Goal: Task Accomplishment & Management: Complete application form

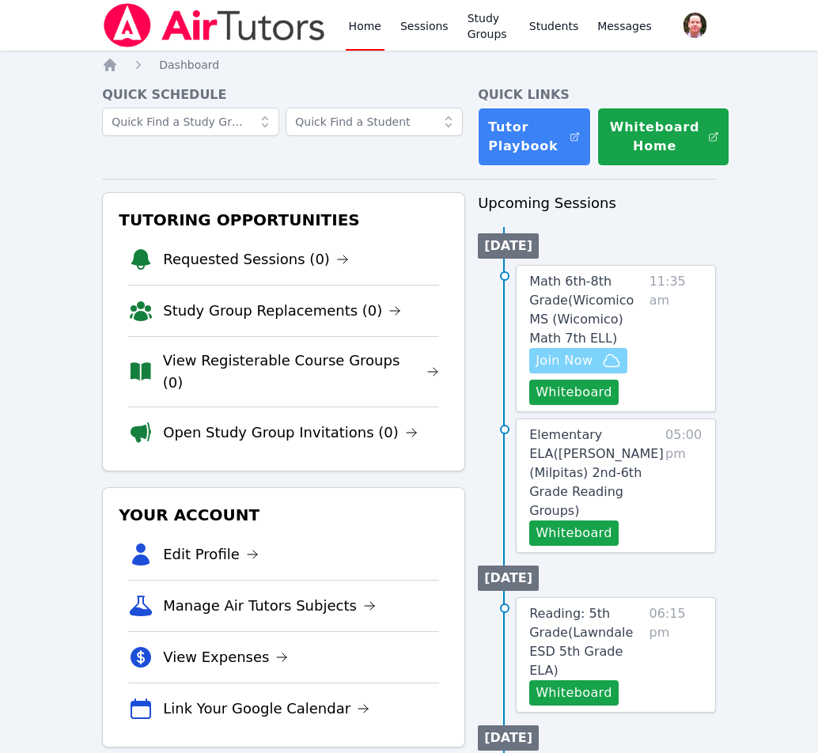
click at [581, 357] on span "Join Now" at bounding box center [564, 360] width 57 height 19
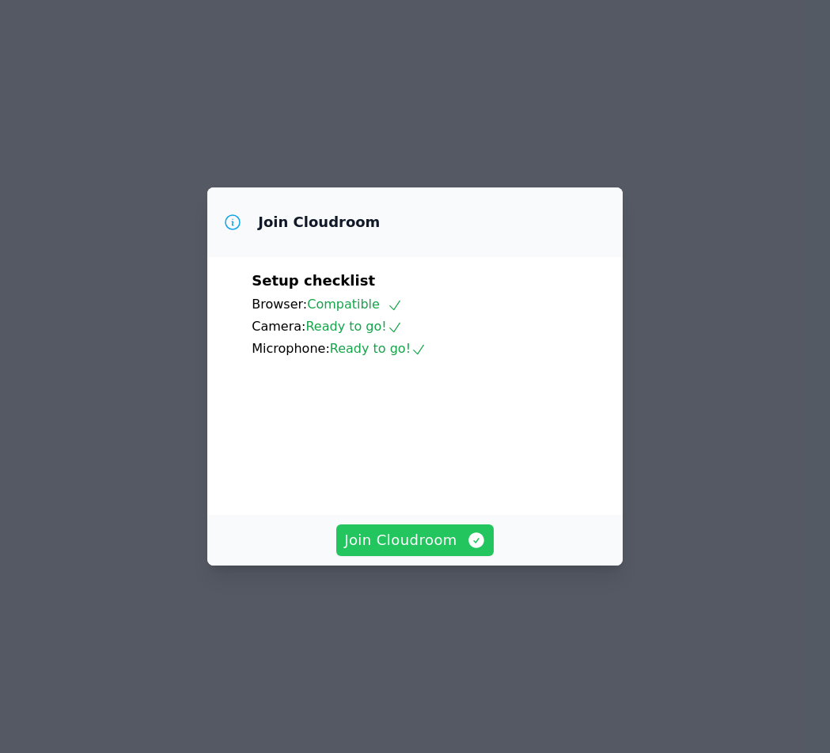
click at [414, 551] on span "Join Cloudroom" at bounding box center [415, 540] width 142 height 22
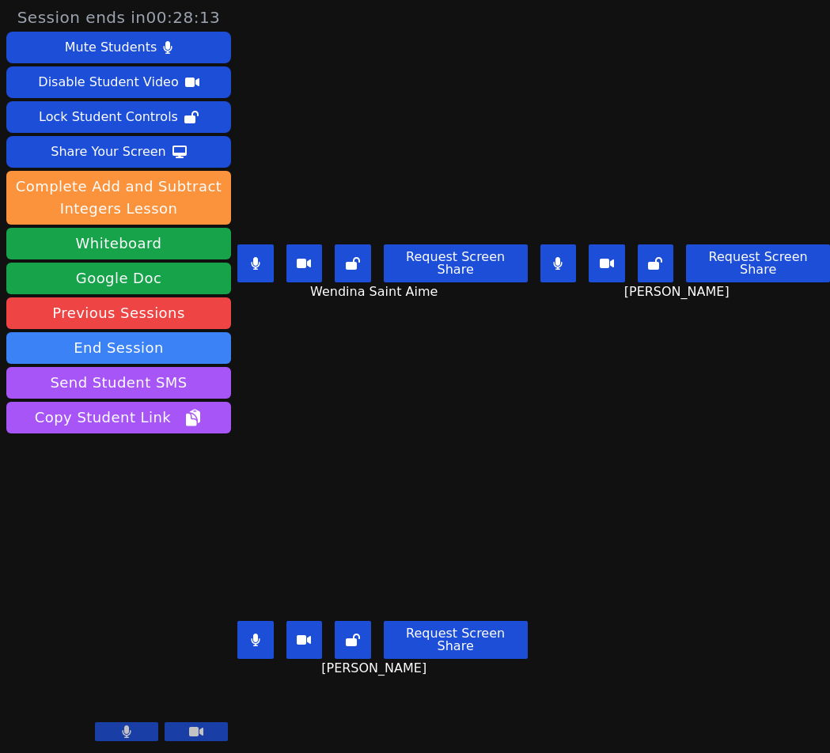
click at [258, 262] on icon at bounding box center [255, 263] width 9 height 13
click at [261, 257] on icon at bounding box center [256, 263] width 16 height 13
click at [253, 258] on icon at bounding box center [255, 263] width 9 height 13
click at [261, 257] on icon at bounding box center [256, 263] width 16 height 13
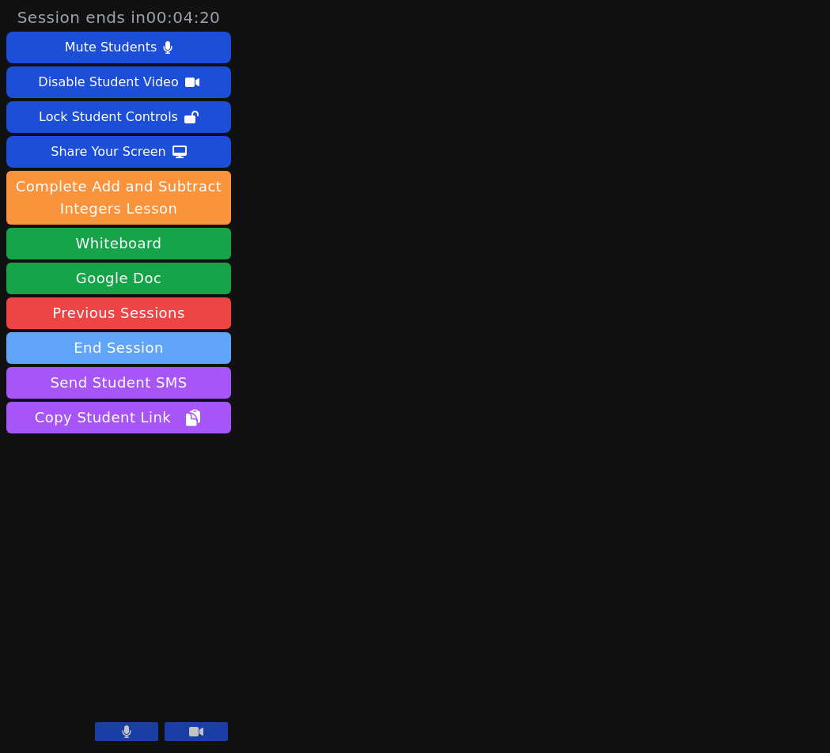
click at [104, 348] on button "End Session" at bounding box center [118, 348] width 225 height 32
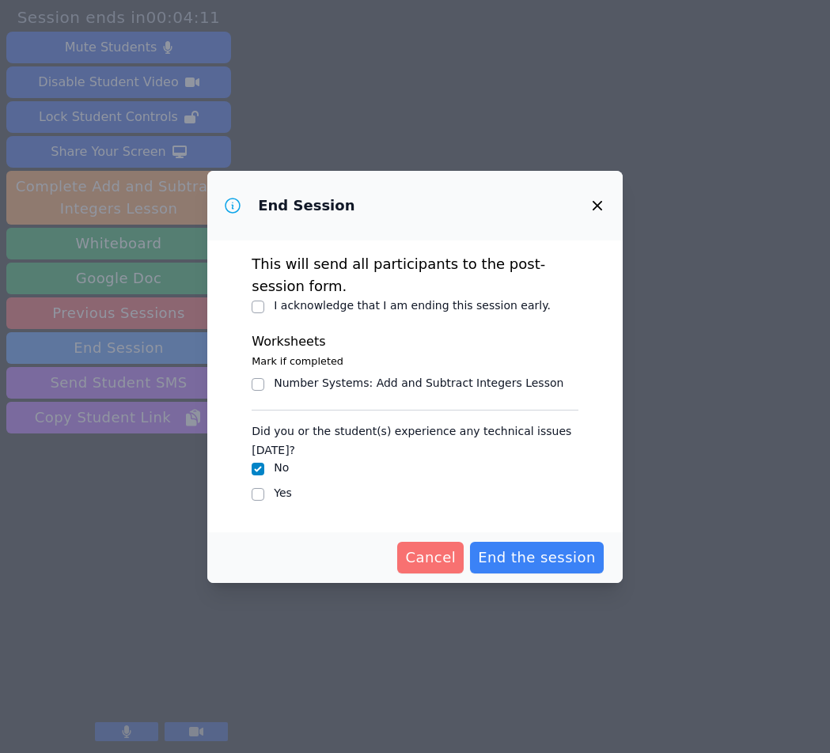
click at [445, 557] on span "Cancel" at bounding box center [430, 558] width 51 height 22
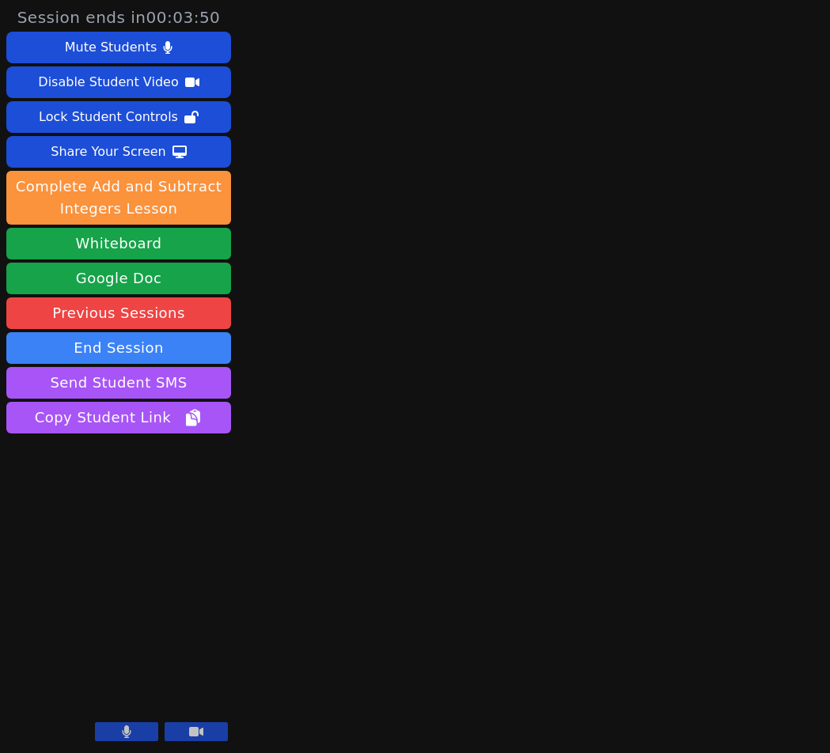
click at [125, 729] on icon at bounding box center [127, 731] width 9 height 13
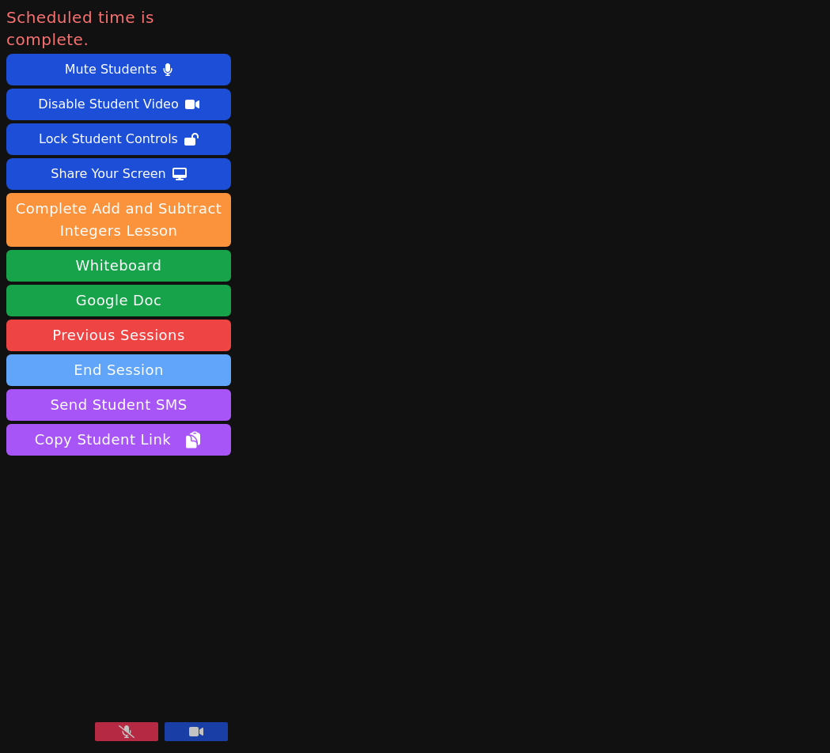
click at [138, 354] on button "End Session" at bounding box center [118, 370] width 225 height 32
click at [138, 347] on body "Scheduled time is complete. Mute Students Disable Student Video Lock Student Co…" at bounding box center [415, 376] width 830 height 753
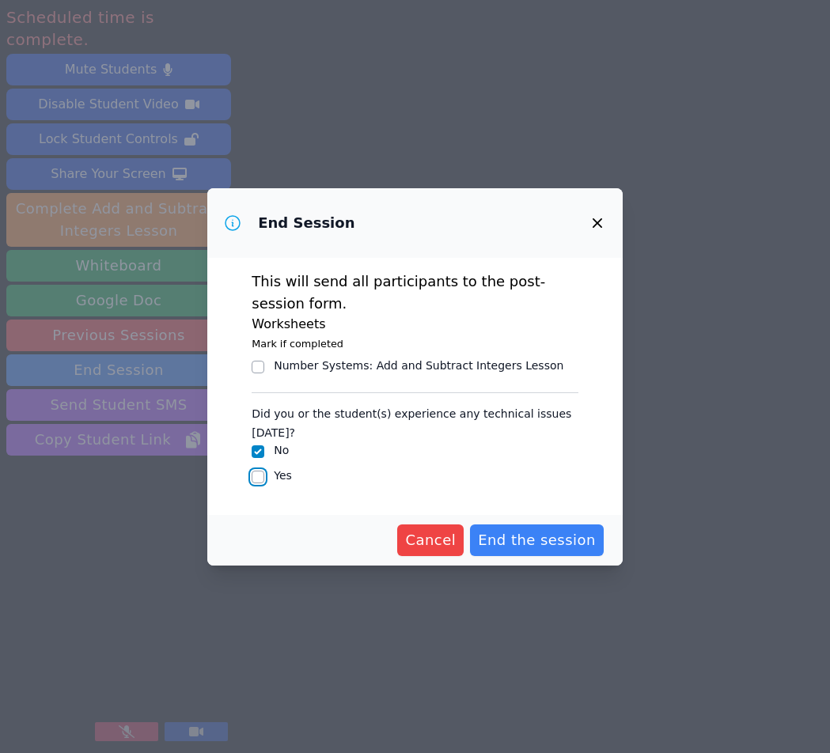
click at [259, 477] on input "Yes" at bounding box center [258, 477] width 13 height 13
checkbox input "true"
checkbox input "false"
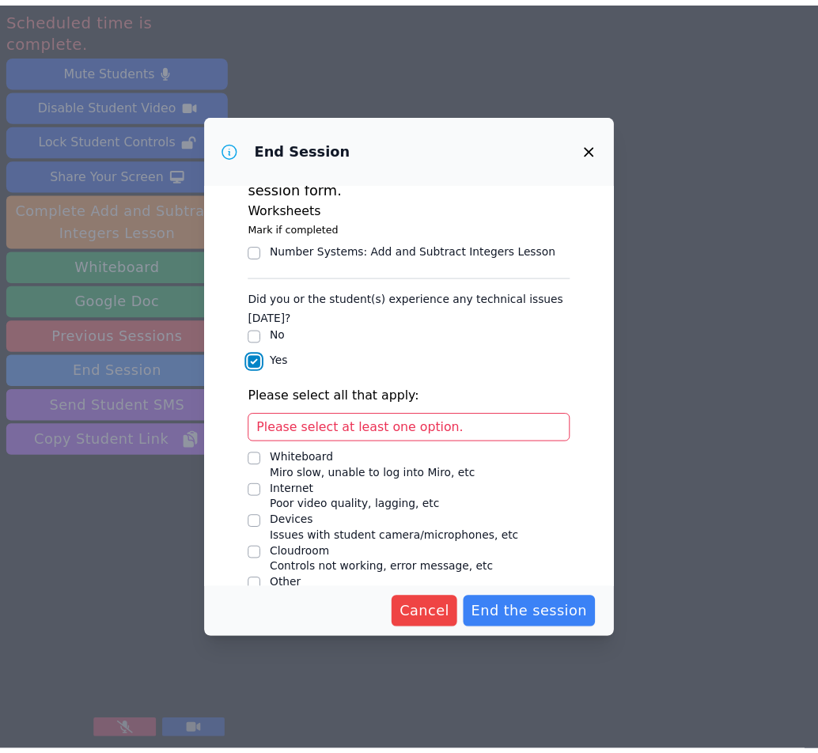
scroll to position [67, 0]
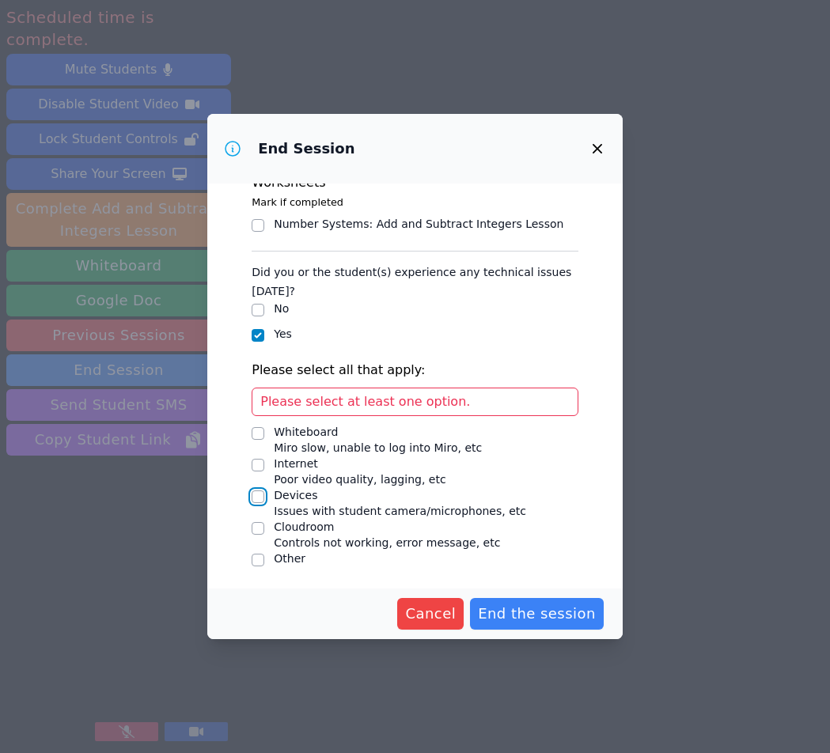
click at [252, 495] on input "Devices Issues with student camera/microphones, etc" at bounding box center [258, 496] width 13 height 13
checkbox input "true"
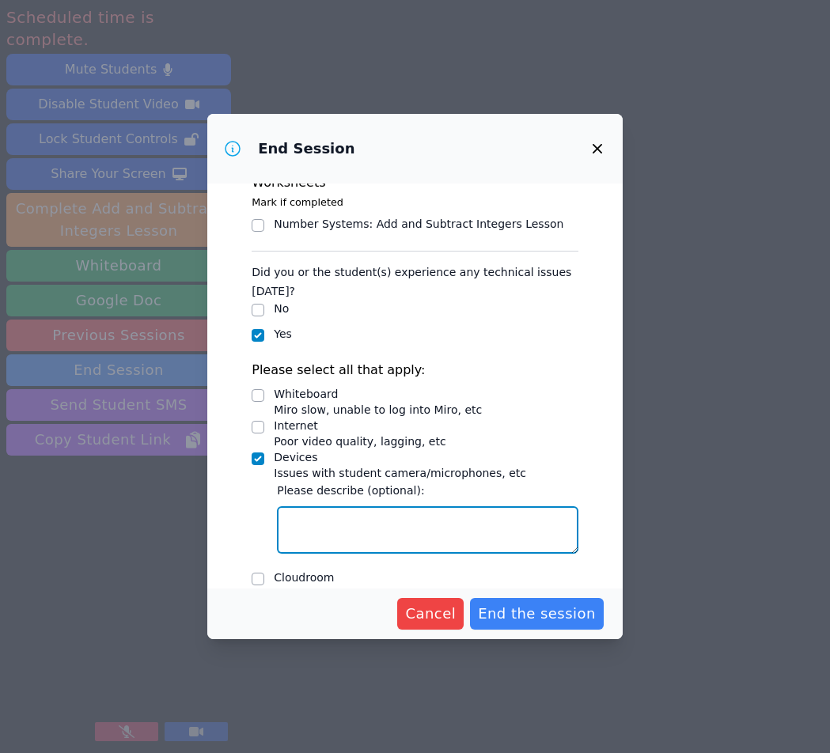
click at [452, 534] on textarea "Devices Issues with student camera/microphones, etc" at bounding box center [427, 529] width 301 height 47
type textarea "Mics muted but not on the Air Tutors side."
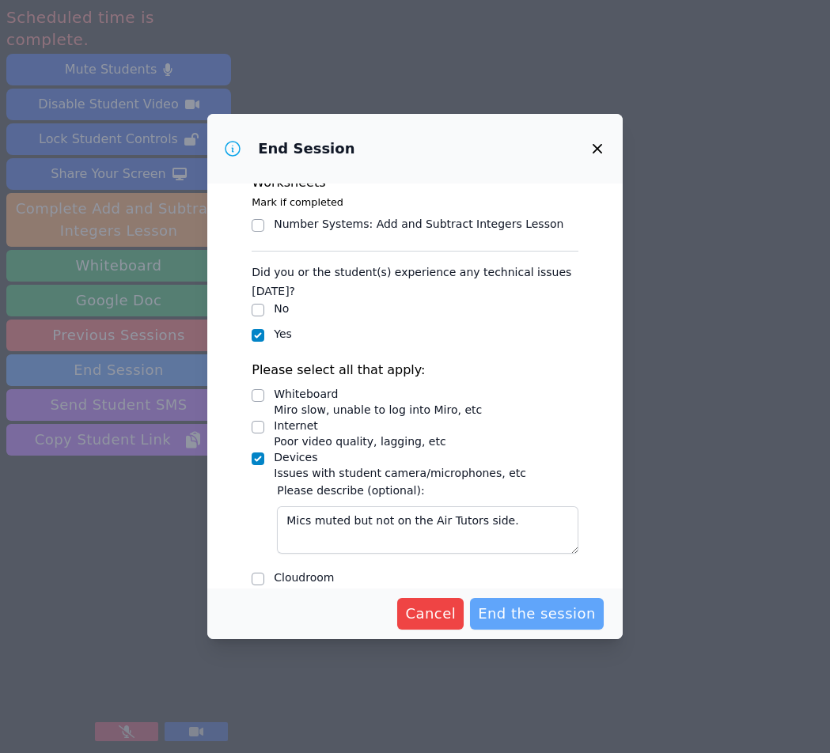
click at [523, 609] on span "End the session" at bounding box center [537, 614] width 118 height 22
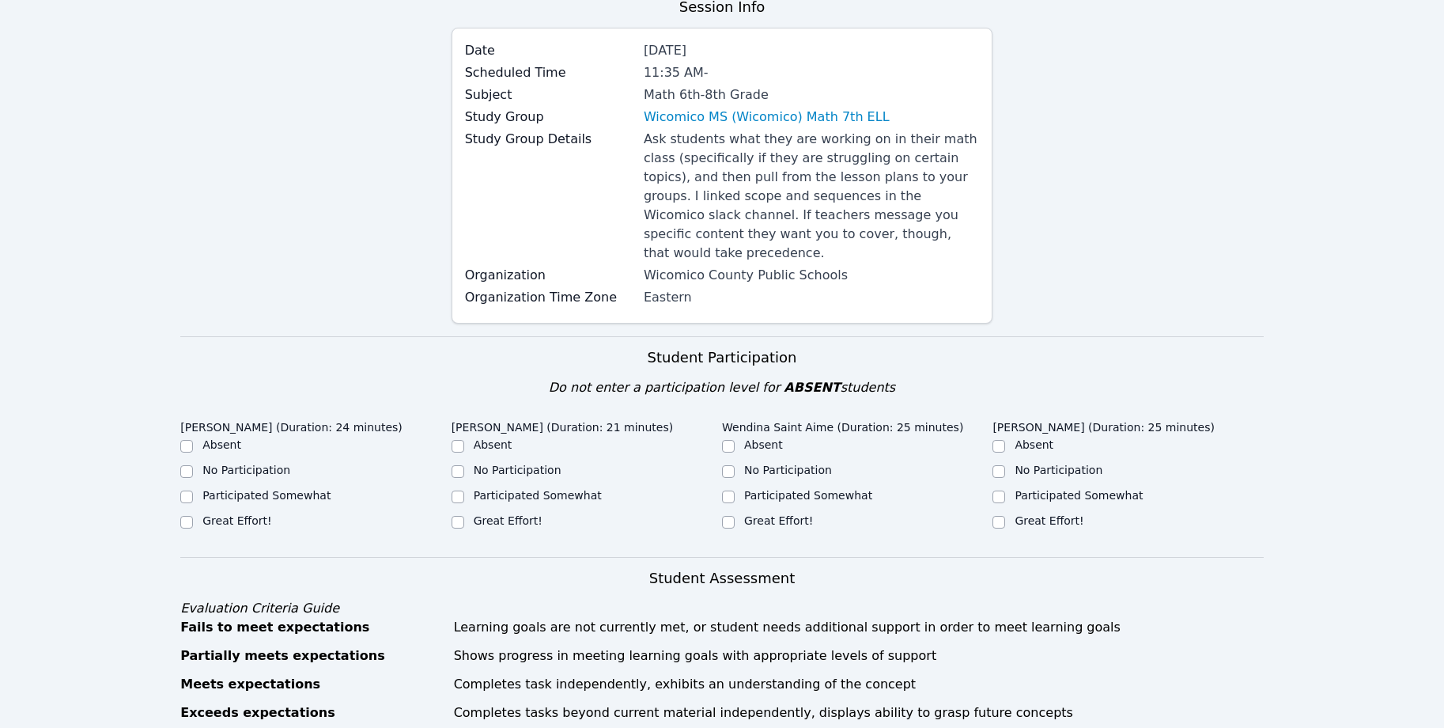
scroll to position [221, 0]
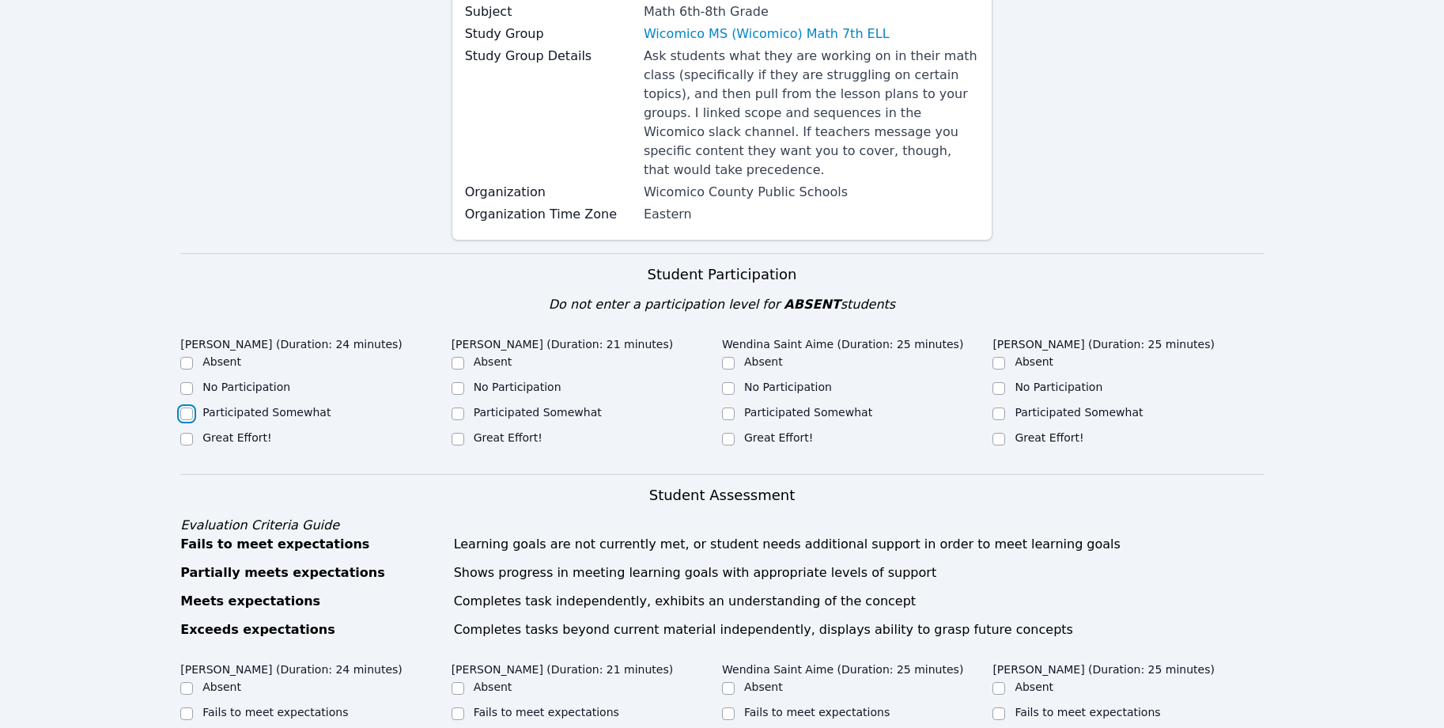
click at [186, 407] on input "Participated Somewhat" at bounding box center [186, 413] width 13 height 13
checkbox input "true"
click at [454, 407] on input "Participated Somewhat" at bounding box center [458, 413] width 13 height 13
checkbox input "true"
click at [725, 407] on input "Participated Somewhat" at bounding box center [728, 413] width 13 height 13
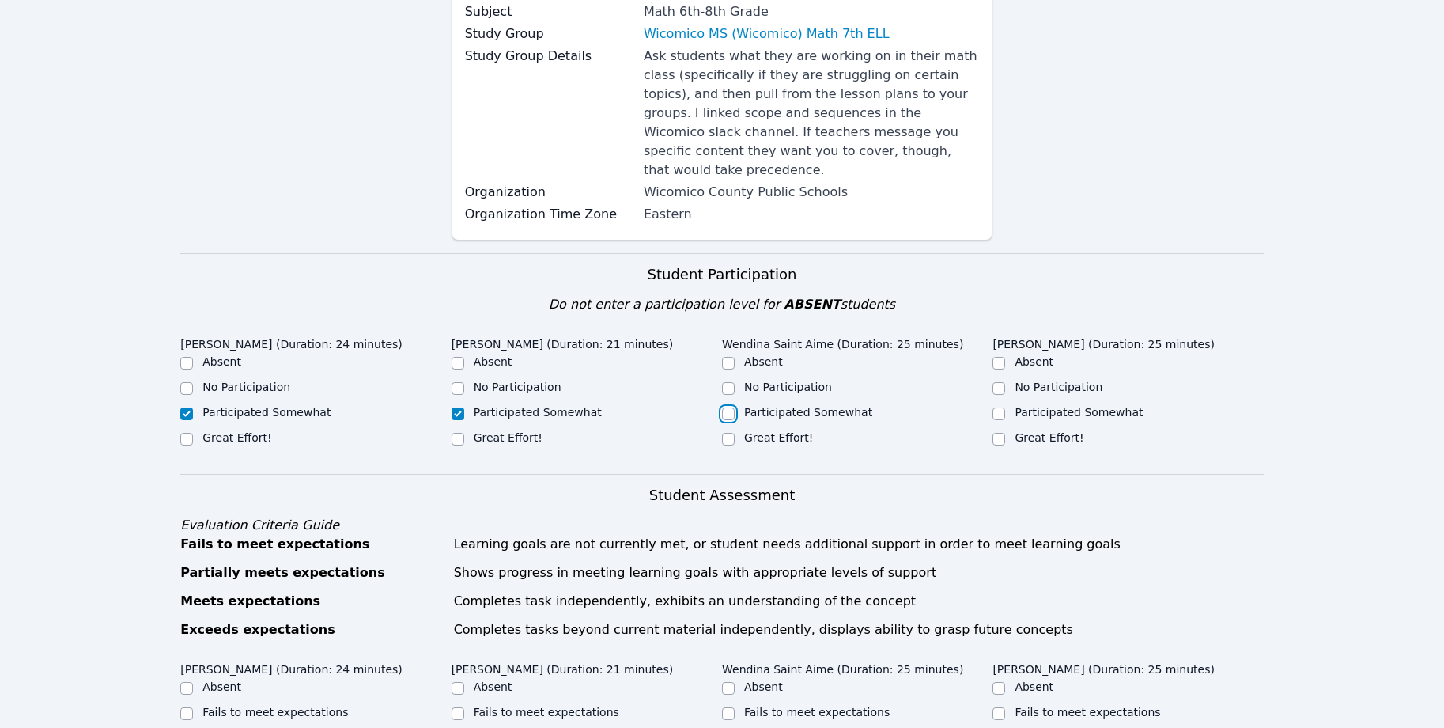
checkbox input "true"
click at [829, 407] on input "Participated Somewhat" at bounding box center [999, 413] width 13 height 13
checkbox input "true"
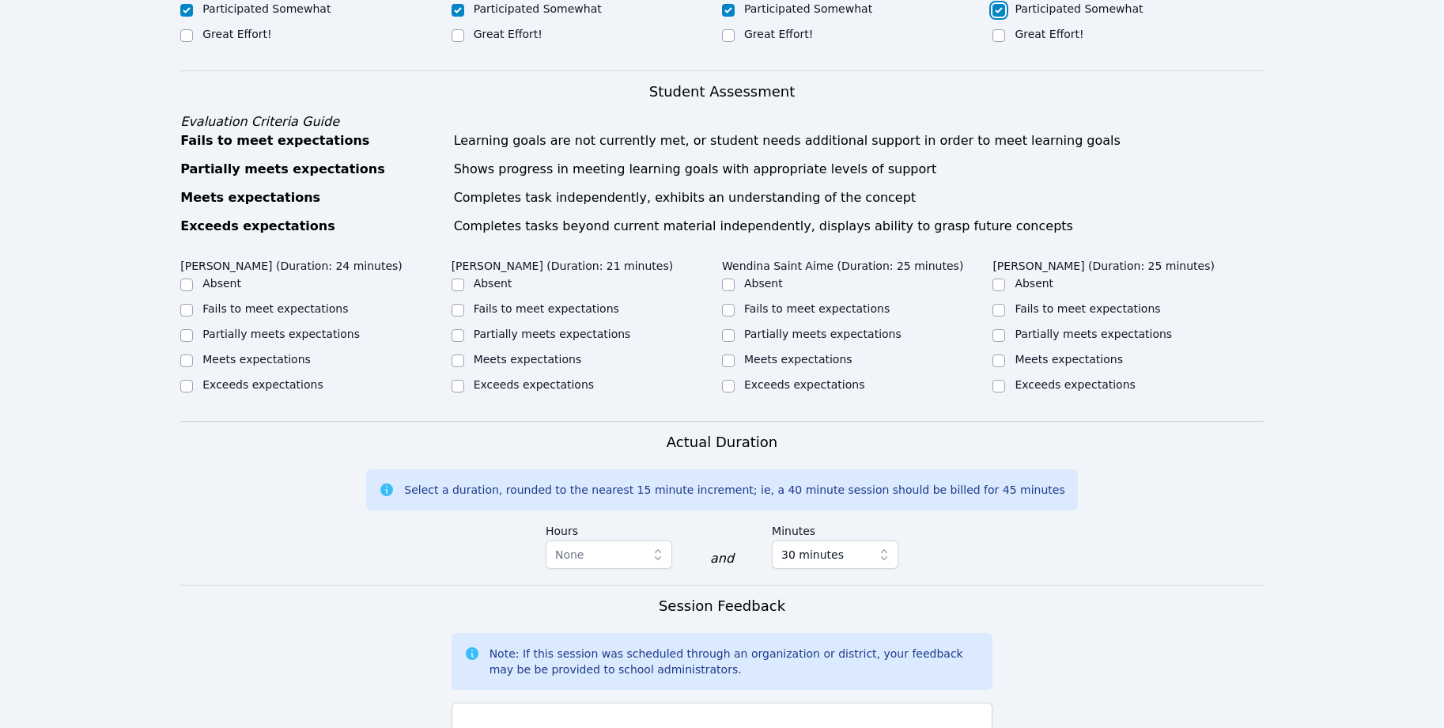
scroll to position [252, 0]
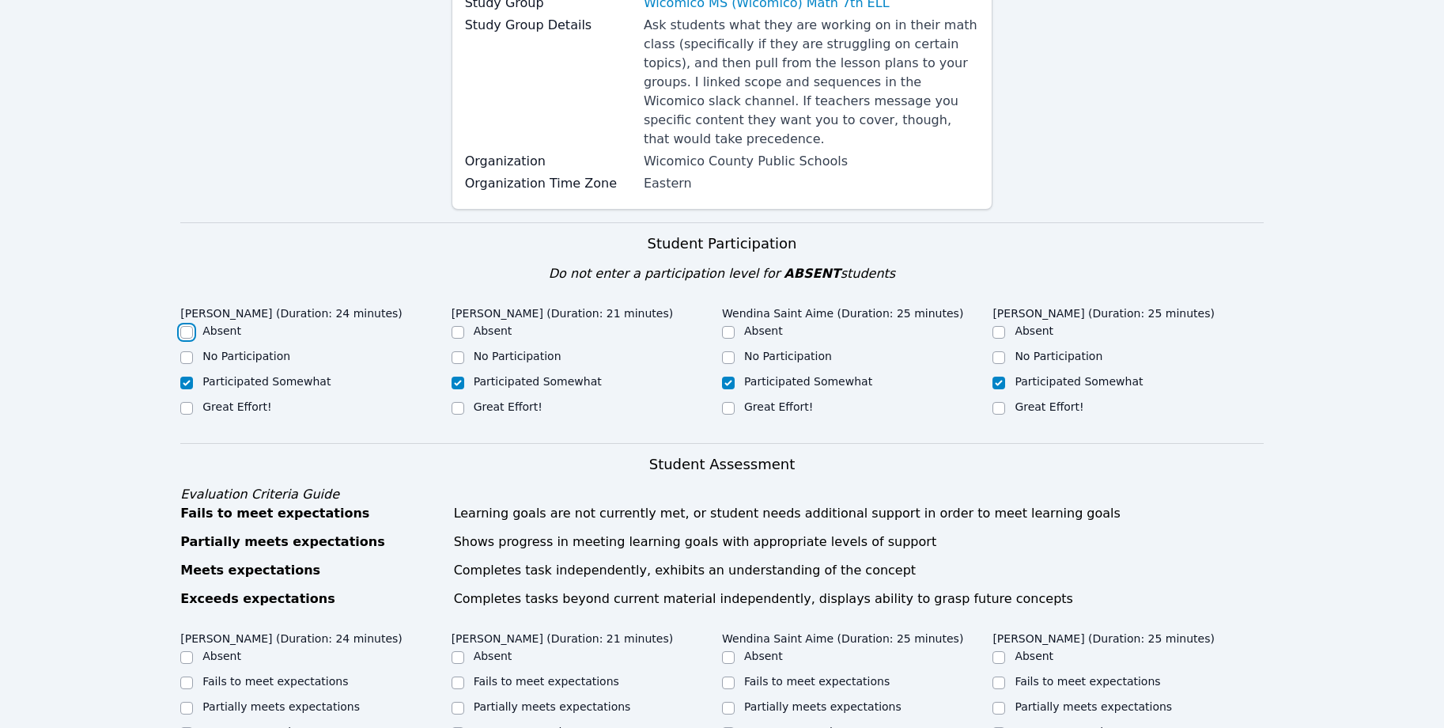
click at [187, 326] on input "Absent" at bounding box center [186, 332] width 13 height 13
checkbox input "true"
click at [187, 377] on input "Participated Somewhat" at bounding box center [186, 383] width 13 height 13
checkbox input "true"
checkbox input "false"
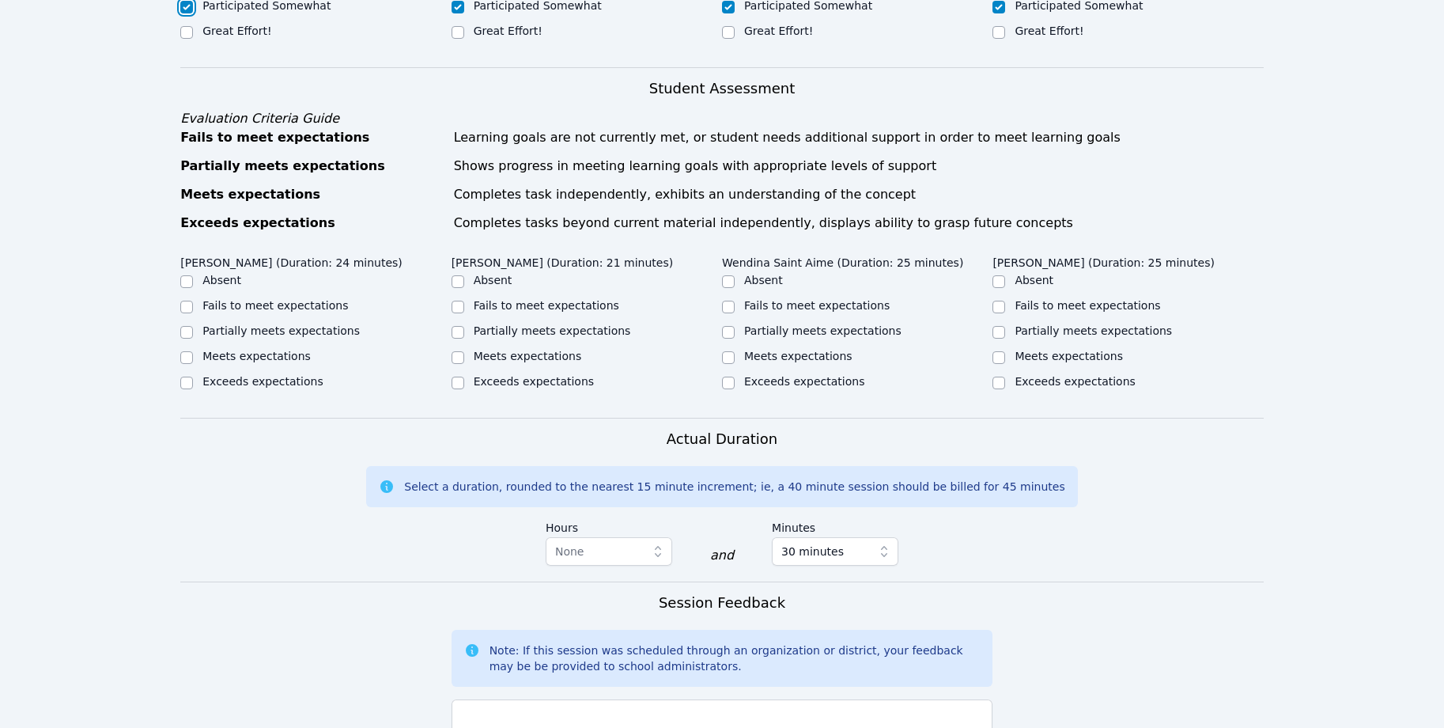
scroll to position [723, 0]
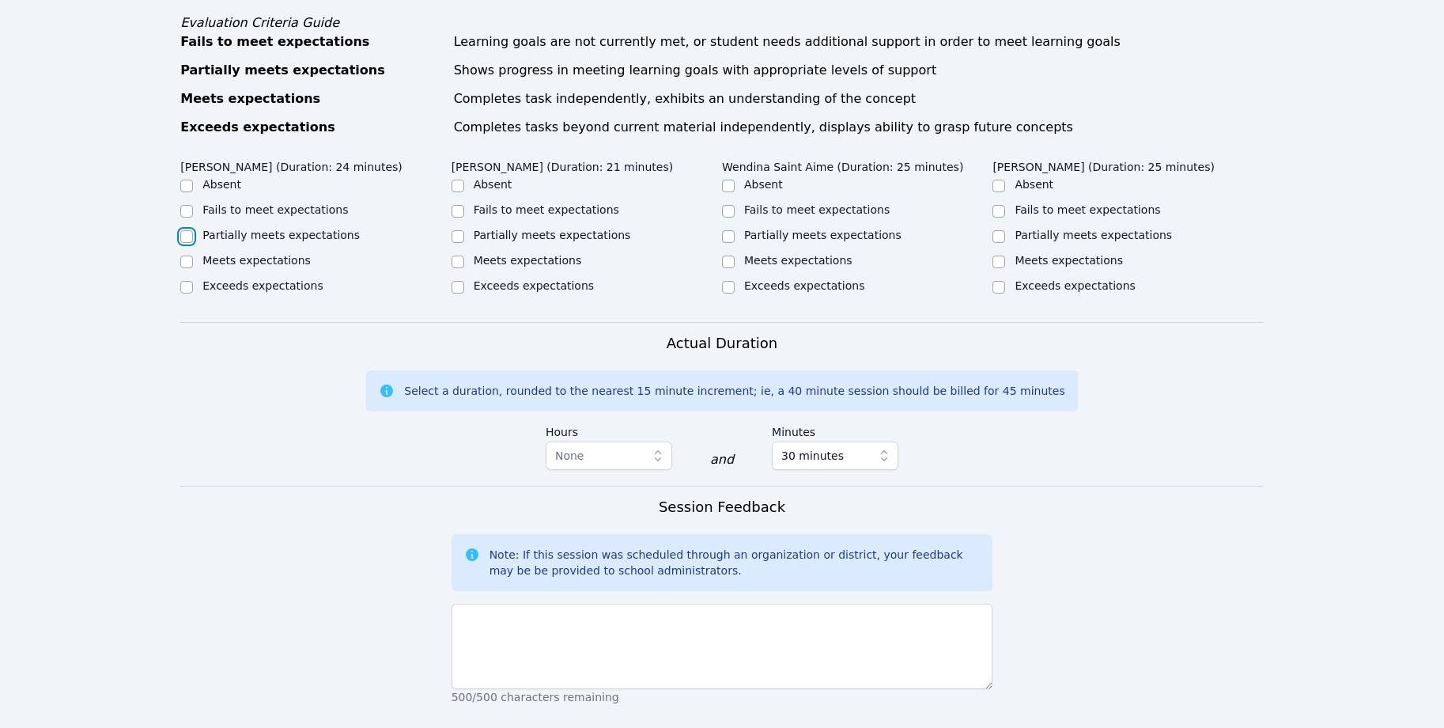
click at [185, 230] on input "Partially meets expectations" at bounding box center [186, 236] width 13 height 13
checkbox input "true"
click at [452, 230] on input "Partially meets expectations" at bounding box center [458, 236] width 13 height 13
checkbox input "true"
click at [730, 230] on input "Partially meets expectations" at bounding box center [728, 236] width 13 height 13
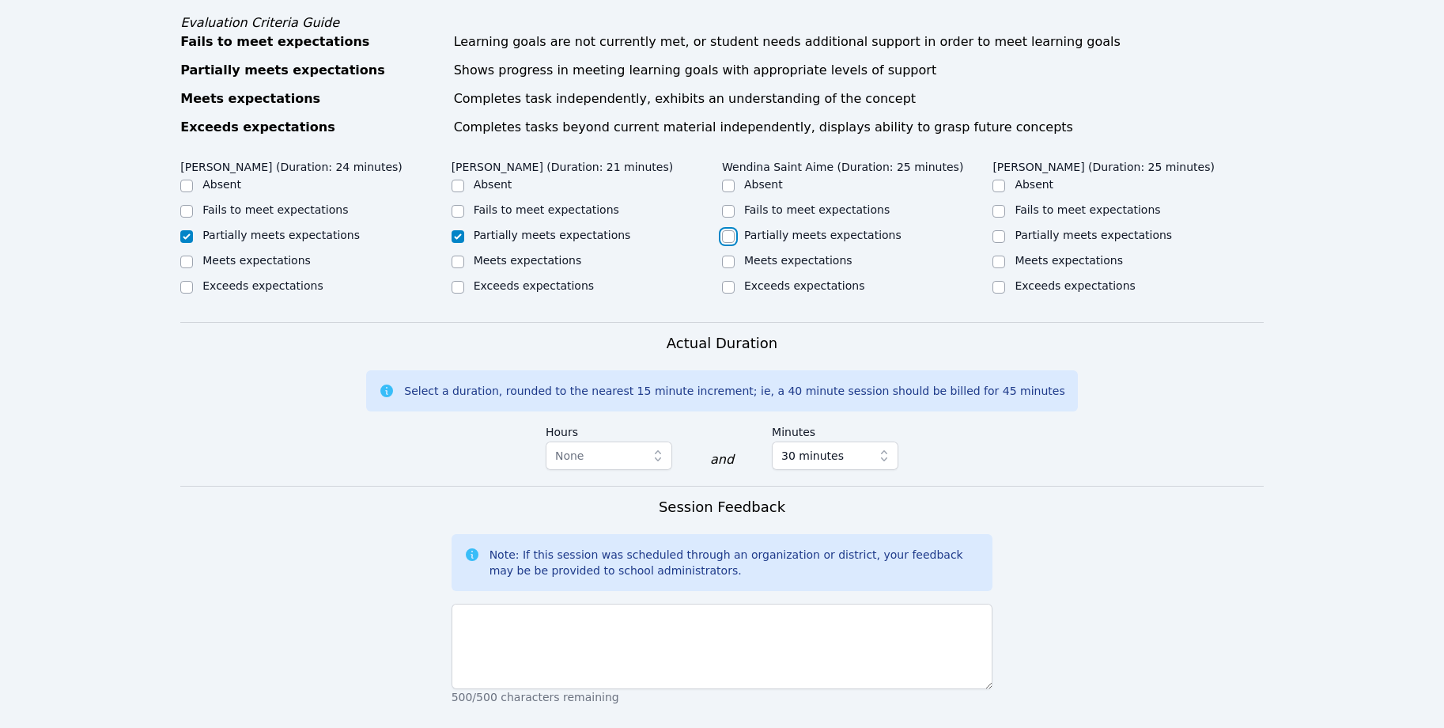
checkbox input "true"
click at [829, 230] on input "Partially meets expectations" at bounding box center [999, 236] width 13 height 13
checkbox input "true"
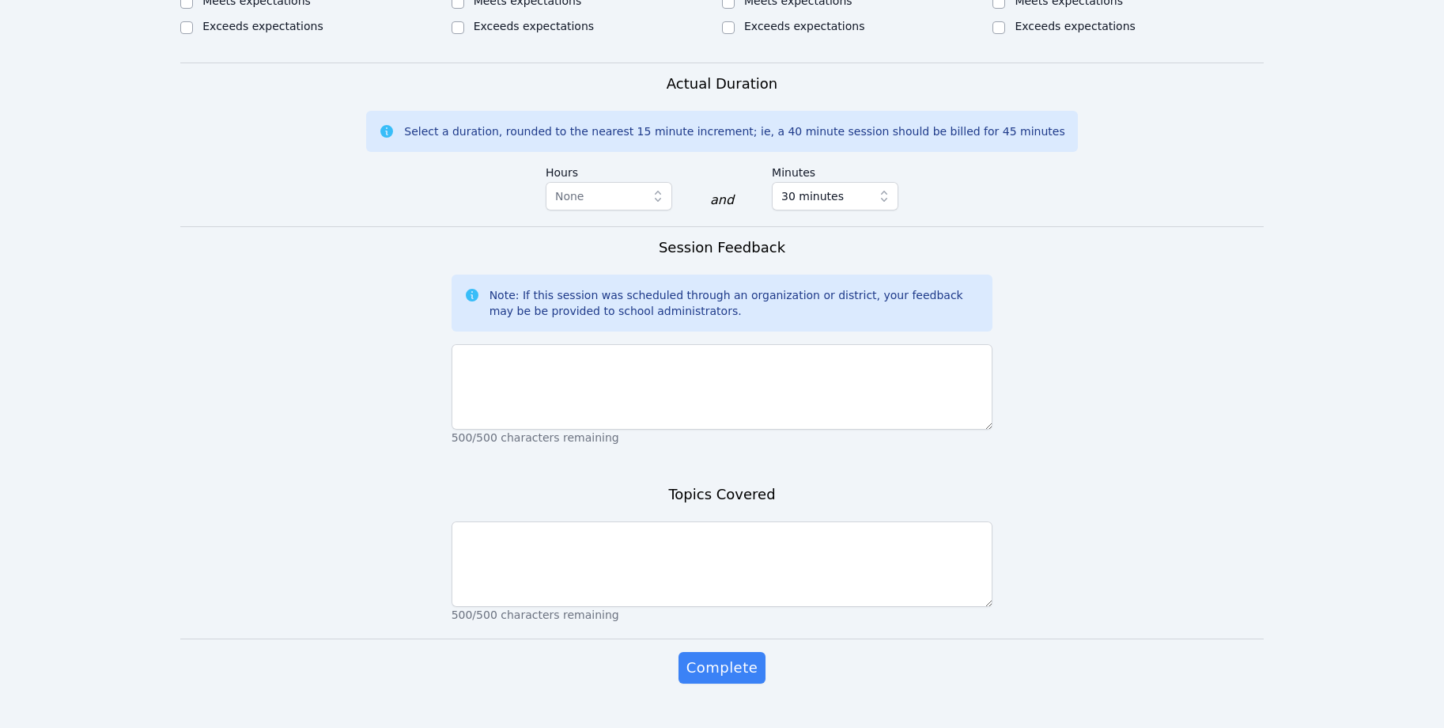
scroll to position [989, 0]
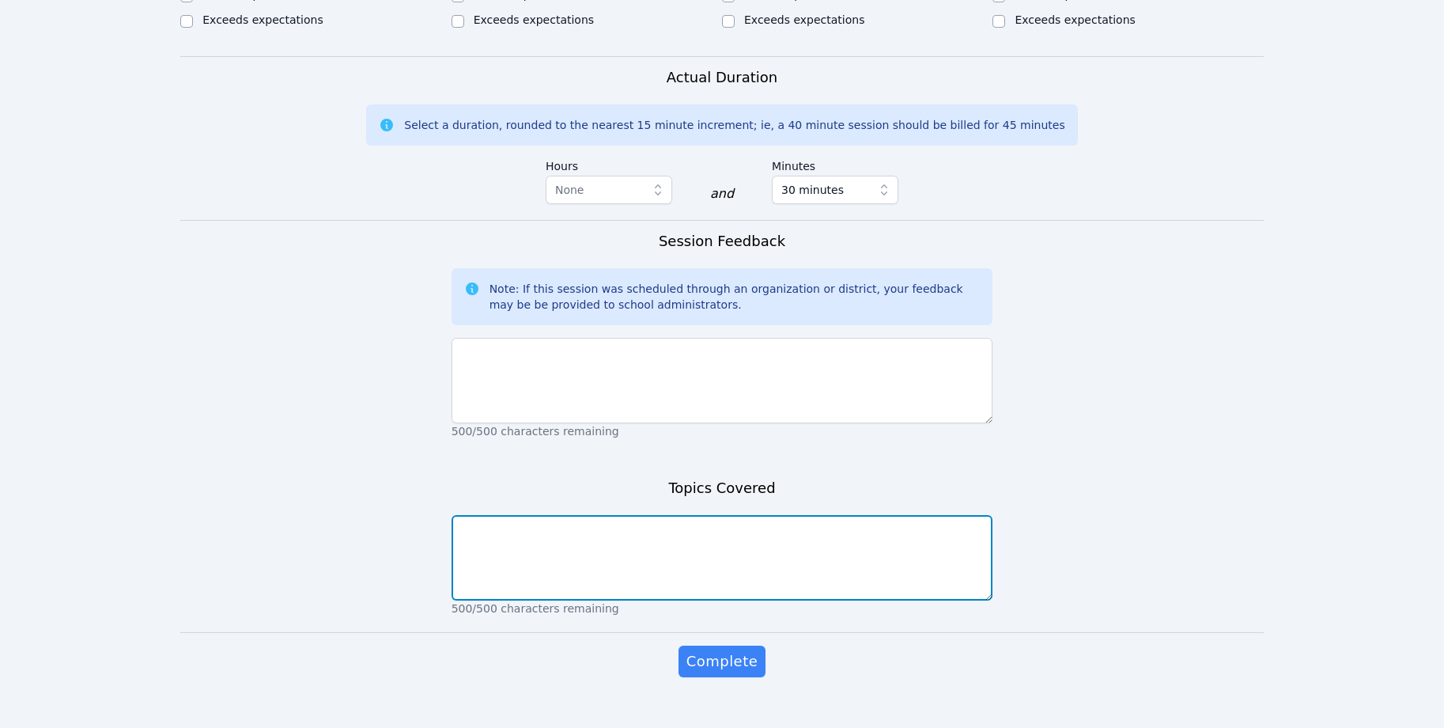
click at [689, 529] on textarea at bounding box center [723, 557] width 542 height 85
paste textarea "We continued studying rates, ratios, and proportions. We worked as a group to c…"
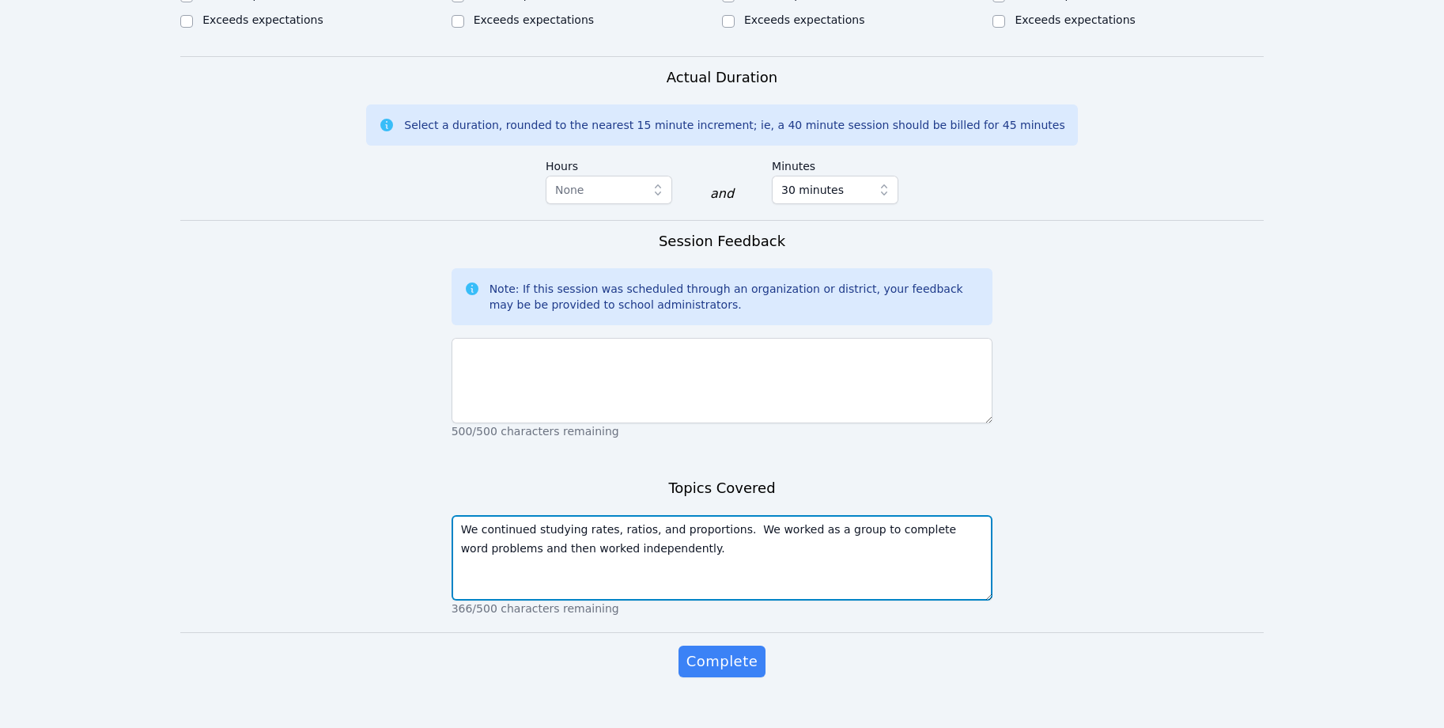
type textarea "We continued studying rates, ratios, and proportions. We worked as a group to c…"
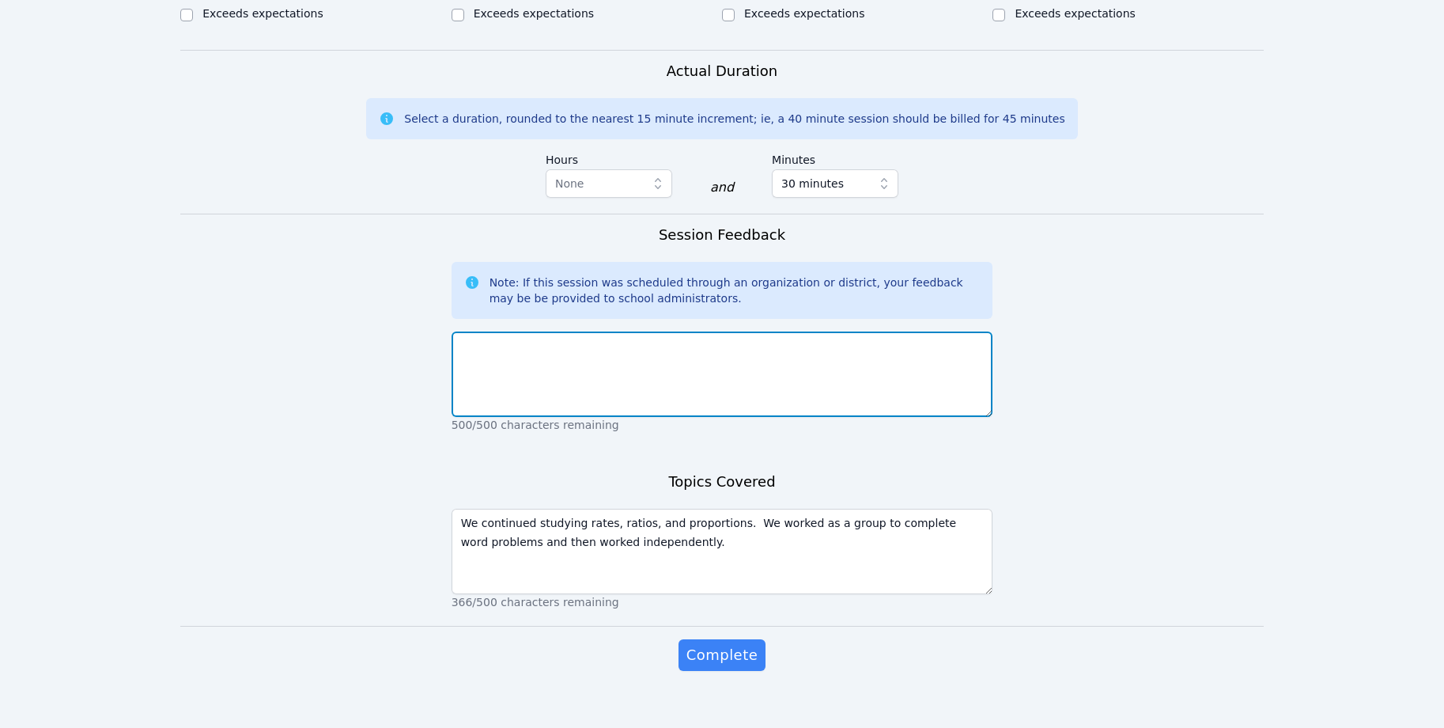
click at [735, 340] on textarea at bounding box center [723, 373] width 542 height 85
paste textarea "[DATE] I felt the students were a little off task. One of the students continua…"
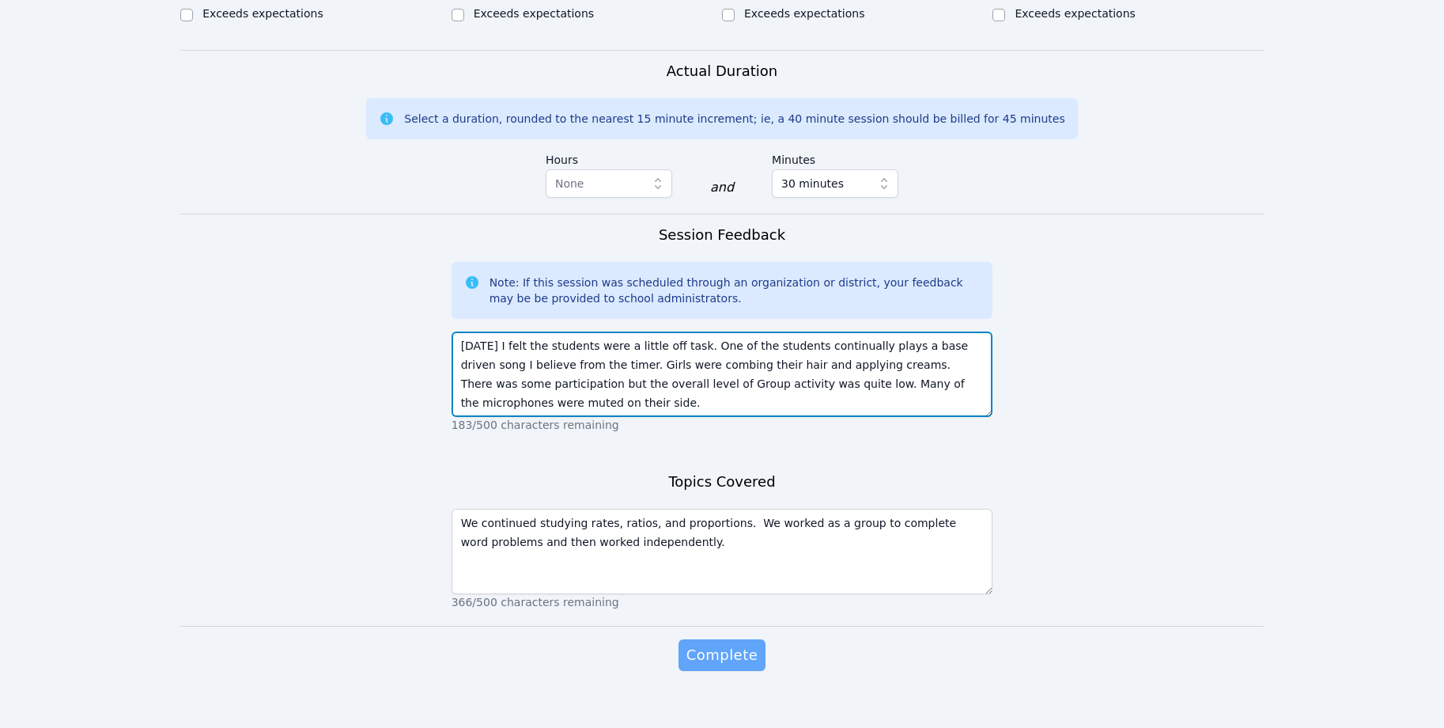
type textarea "[DATE] I felt the students were a little off task. One of the students continua…"
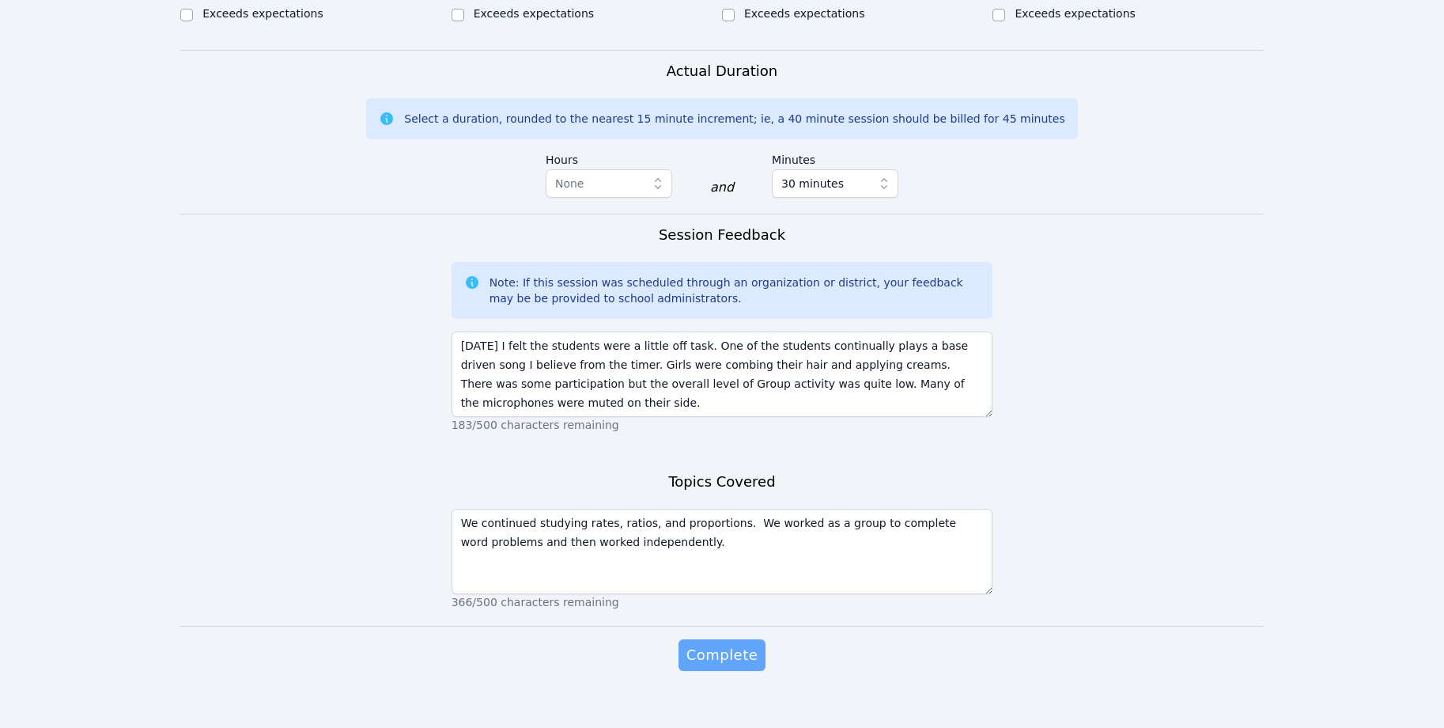
click at [742, 644] on span "Complete" at bounding box center [722, 655] width 71 height 22
